Goal: Task Accomplishment & Management: Complete application form

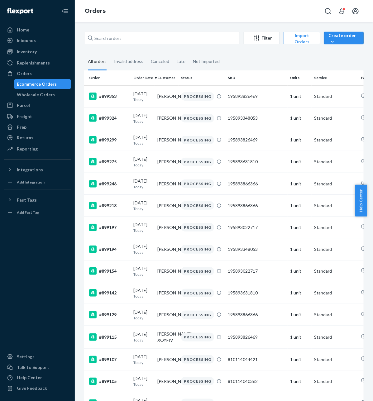
click at [324, 36] on button "Create order Ecommerce order Removal order" at bounding box center [344, 38] width 40 height 12
click at [333, 48] on span "Ecommerce order" at bounding box center [340, 45] width 34 height 4
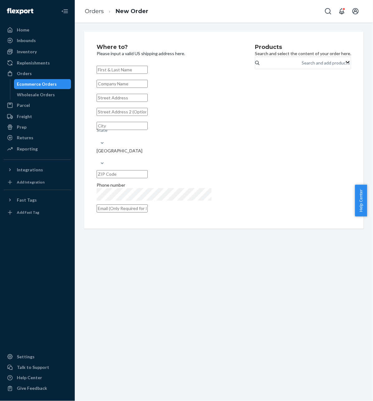
drag, startPoint x: 125, startPoint y: 77, endPoint x: 126, endPoint y: 72, distance: 4.9
click at [125, 77] on div "State [GEOGRAPHIC_DATA] Phone number" at bounding box center [166, 139] width 139 height 151
click at [126, 72] on input "text" at bounding box center [122, 70] width 51 height 8
paste input "[PERSON_NAME]"
type input "[PERSON_NAME]"
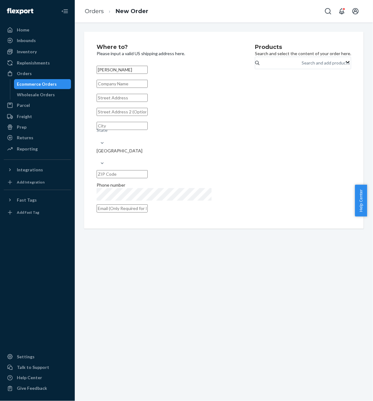
click at [148, 102] on input "text" at bounding box center [122, 98] width 51 height 8
paste input "[STREET_ADDRESS]"
type input "[STREET_ADDRESS]"
type input "[GEOGRAPHIC_DATA]"
type input "33418"
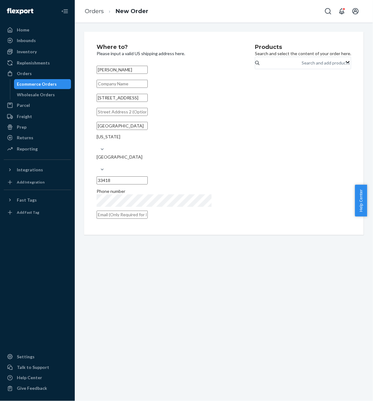
click at [148, 116] on input "text" at bounding box center [122, 112] width 51 height 8
type input "105"
